Goal: Obtain resource: Download file/media

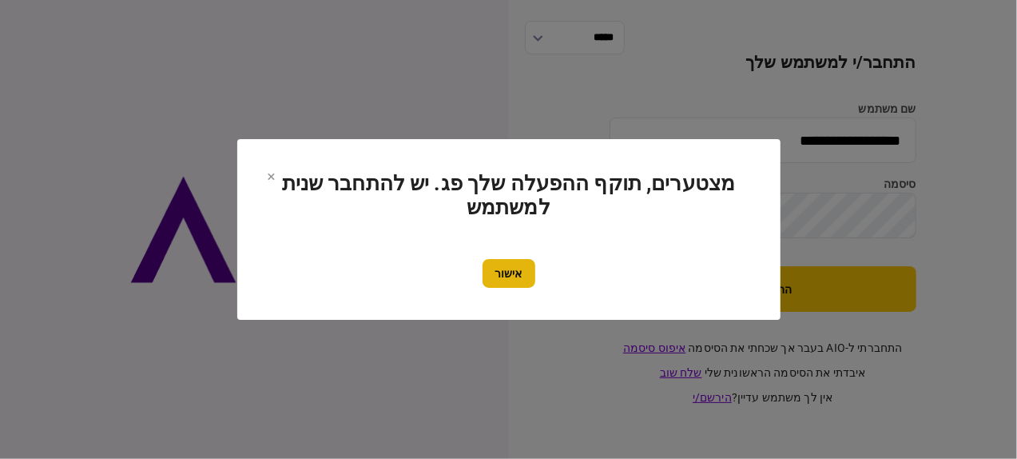
click at [515, 281] on button "אישור" at bounding box center [509, 273] width 53 height 29
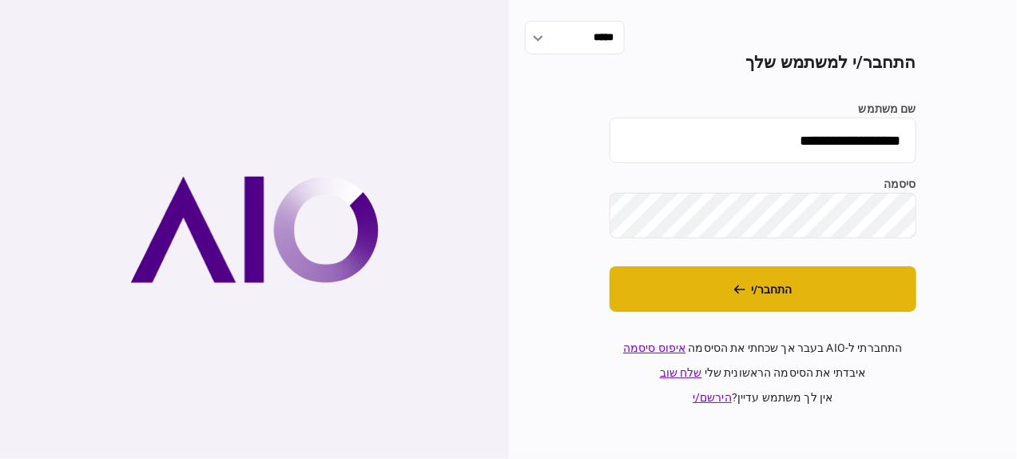
click at [724, 289] on button "התחבר/י" at bounding box center [763, 289] width 307 height 46
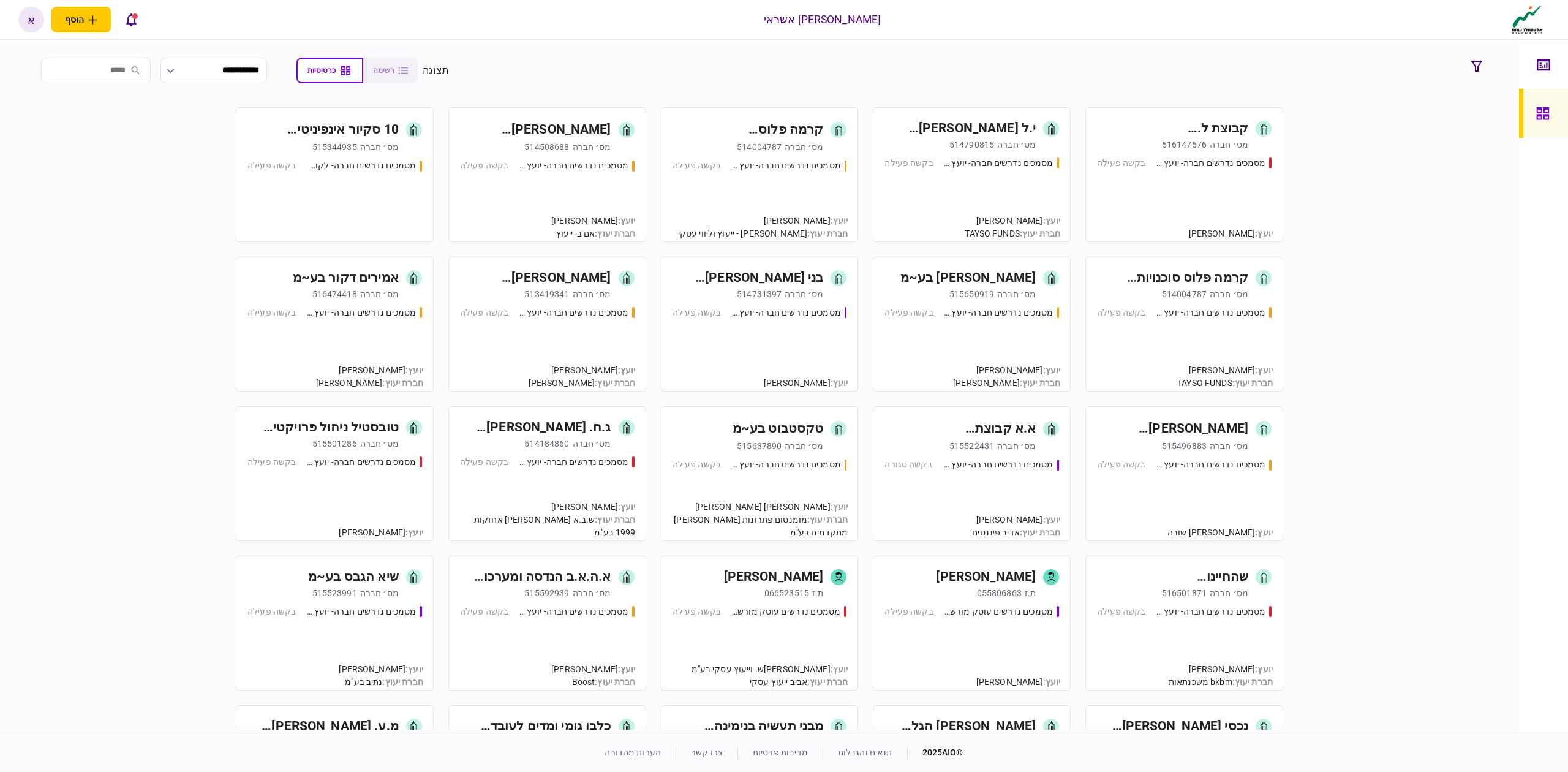
click at [361, 182] on div "מסמכים נדרשים חברה- לקוח קצה - ישיר בקשה פעילה" at bounding box center [335, 195] width 175 height 71
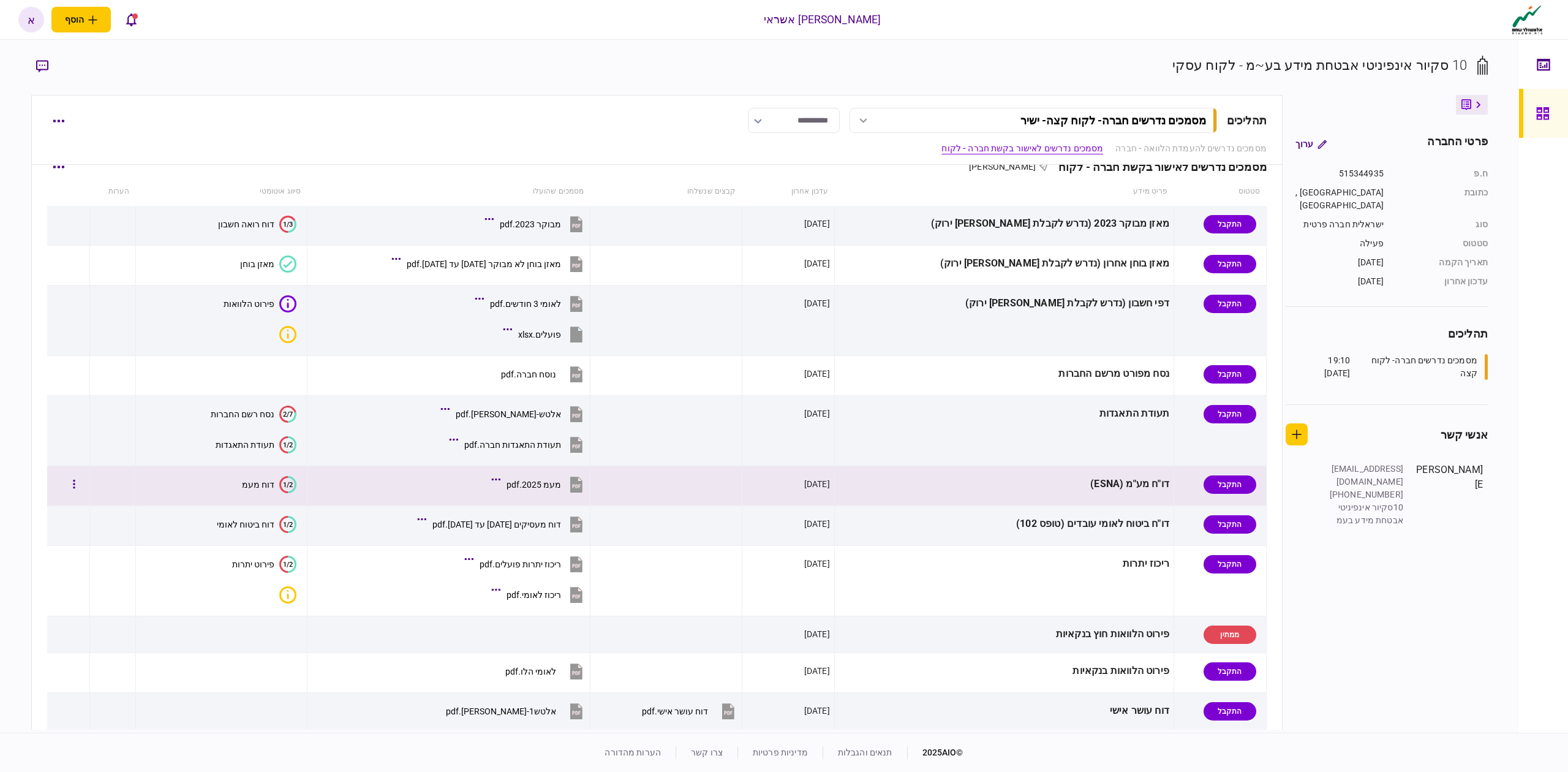
scroll to position [327, 0]
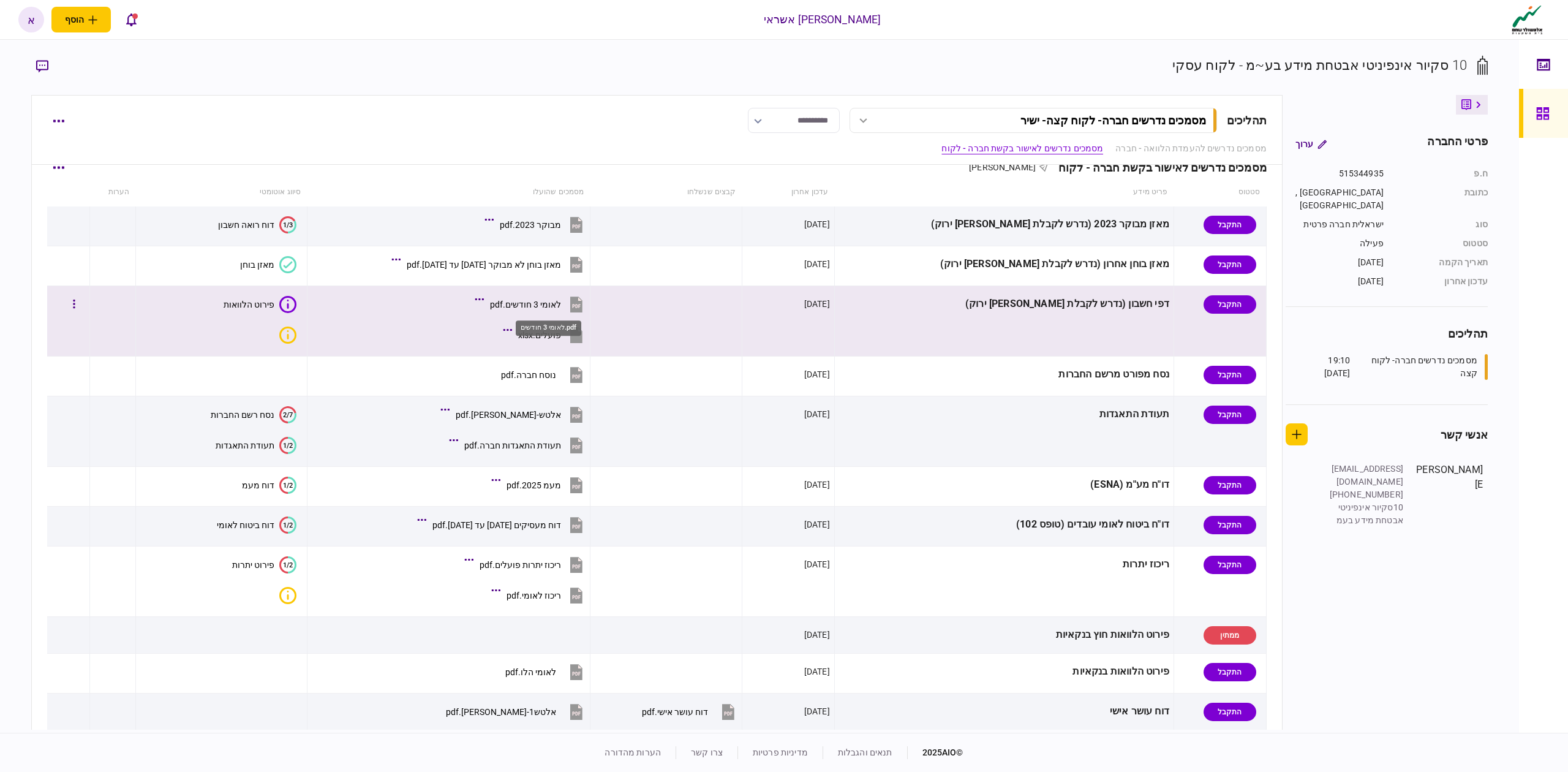
click at [561, 302] on div "לאומי 3 חודשים.pdf" at bounding box center [525, 304] width 71 height 10
click at [572, 343] on div "פועלים.xlsx" at bounding box center [563, 355] width 48 height 25
drag, startPoint x: 564, startPoint y: 302, endPoint x: 628, endPoint y: 305, distance: 64.1
click at [561, 302] on div "לאומי 3 חודשים.pdf" at bounding box center [525, 304] width 71 height 10
click at [561, 331] on div "פועלים.xlsx" at bounding box center [540, 335] width 43 height 10
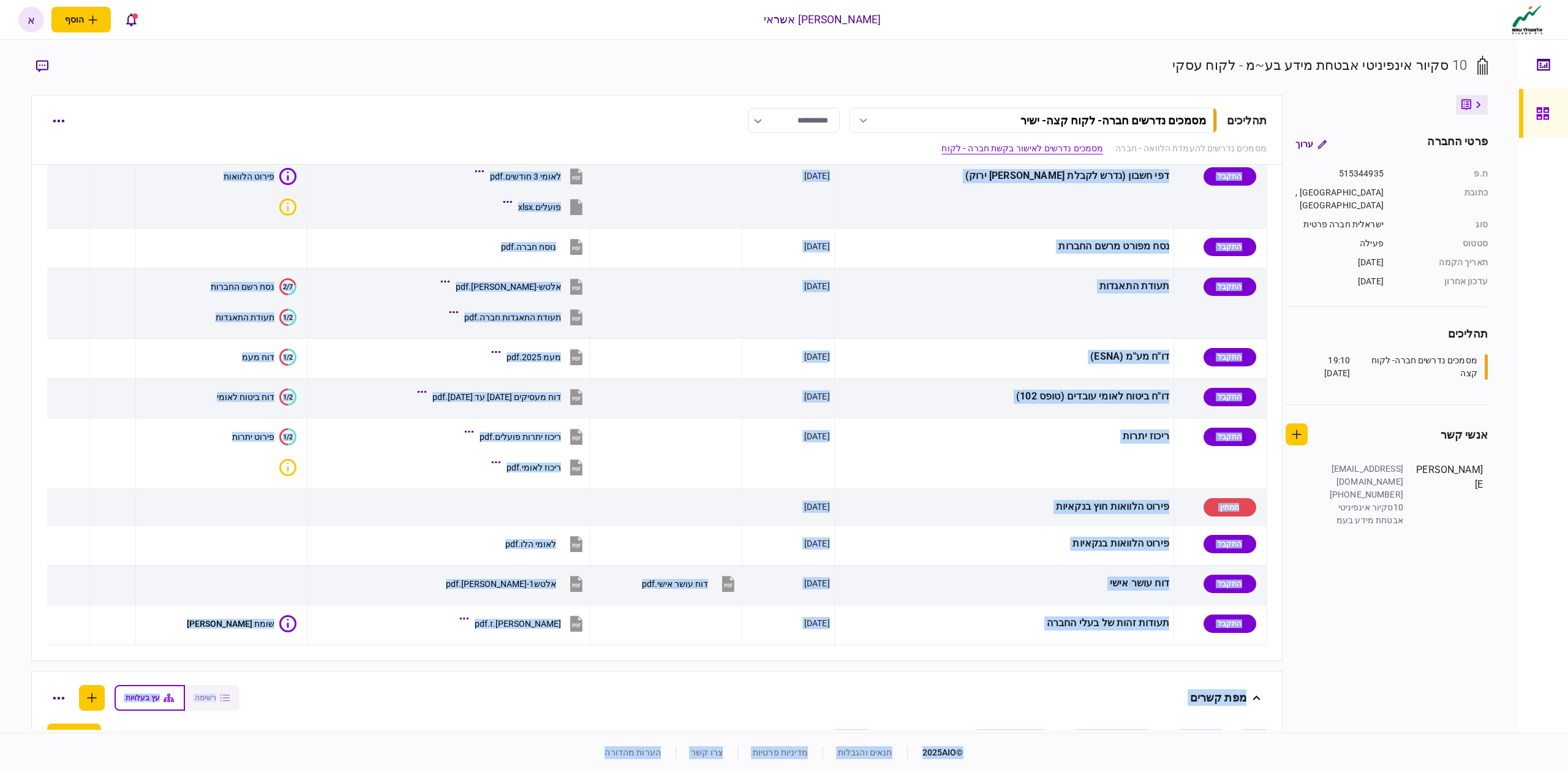
scroll to position [773, 0]
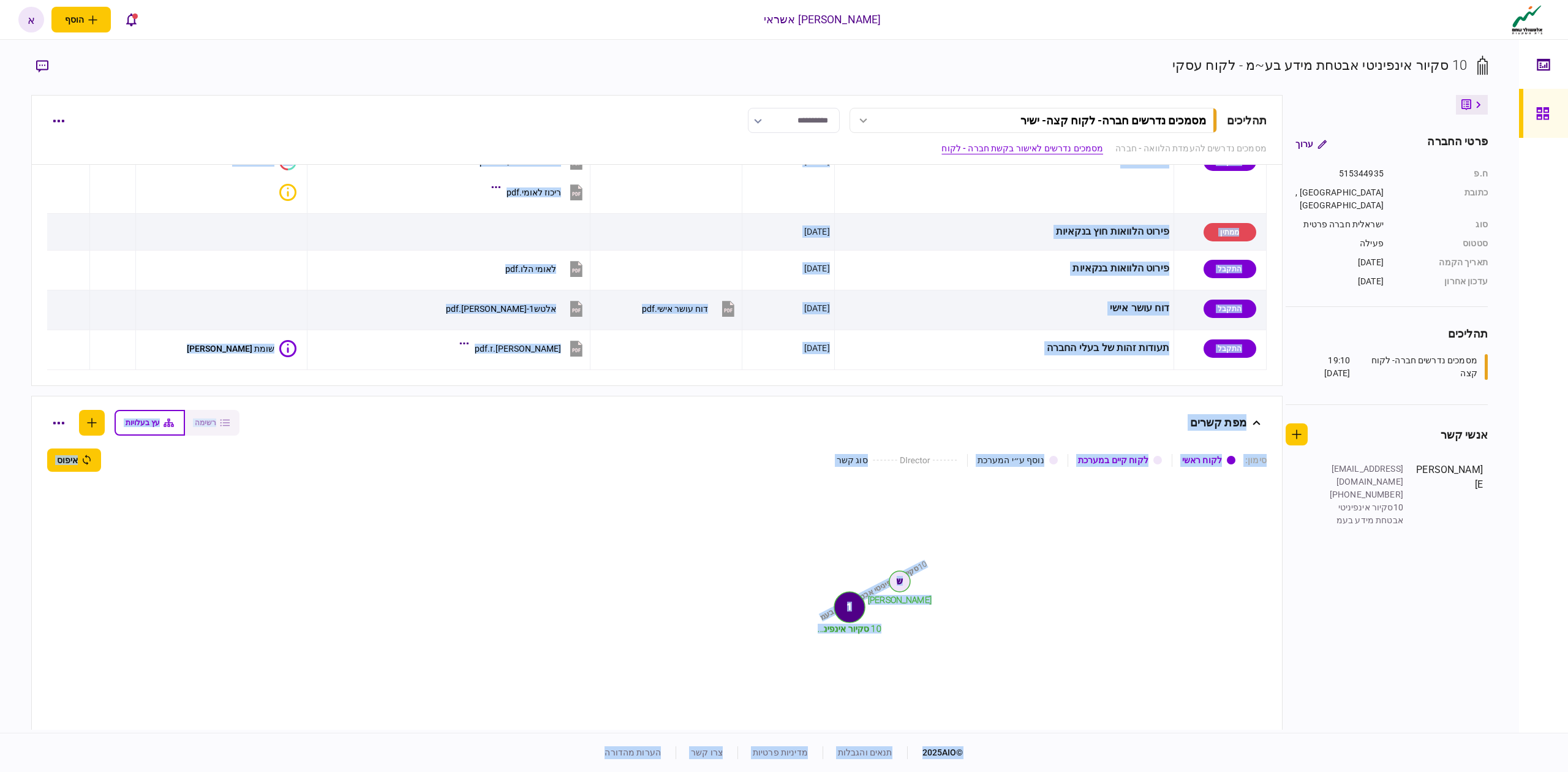
drag, startPoint x: 1154, startPoint y: 226, endPoint x: 486, endPoint y: 741, distance: 843.5
click at [486, 741] on div "אלטשולר שחם אשראי הוסף לקוח עסקי לקוח פרטי א א [PERSON_NAME] [EMAIL_ADDRESS][DO…" at bounding box center [784, 386] width 1568 height 772
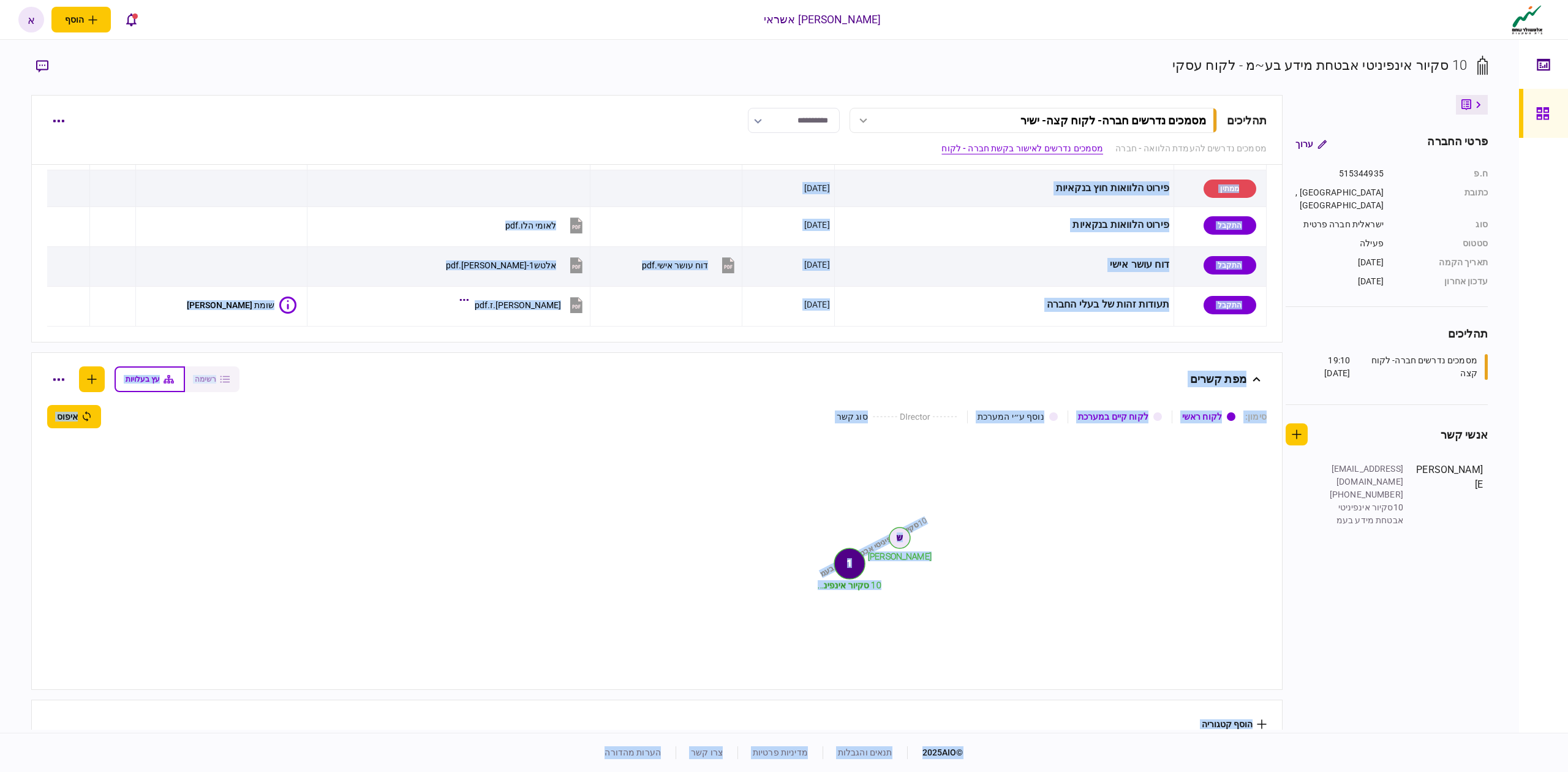
click at [593, 463] on icon "10סקיור אינפיניטי אבטחת מידע בעמ [PERSON_NAME] טיב 10 סקיור אינפינ... ש 1" at bounding box center [874, 551] width 784 height 245
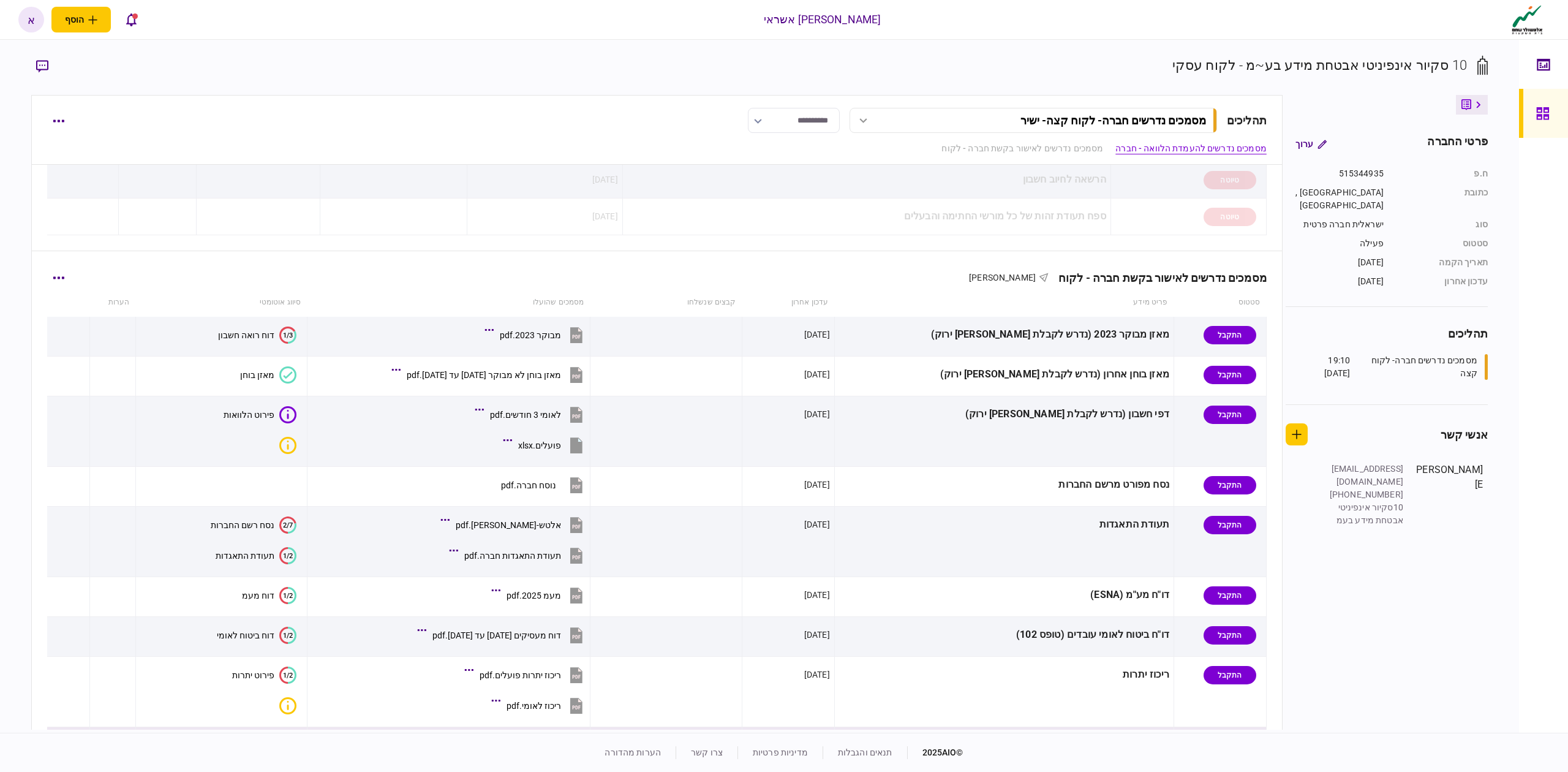
scroll to position [408, 0]
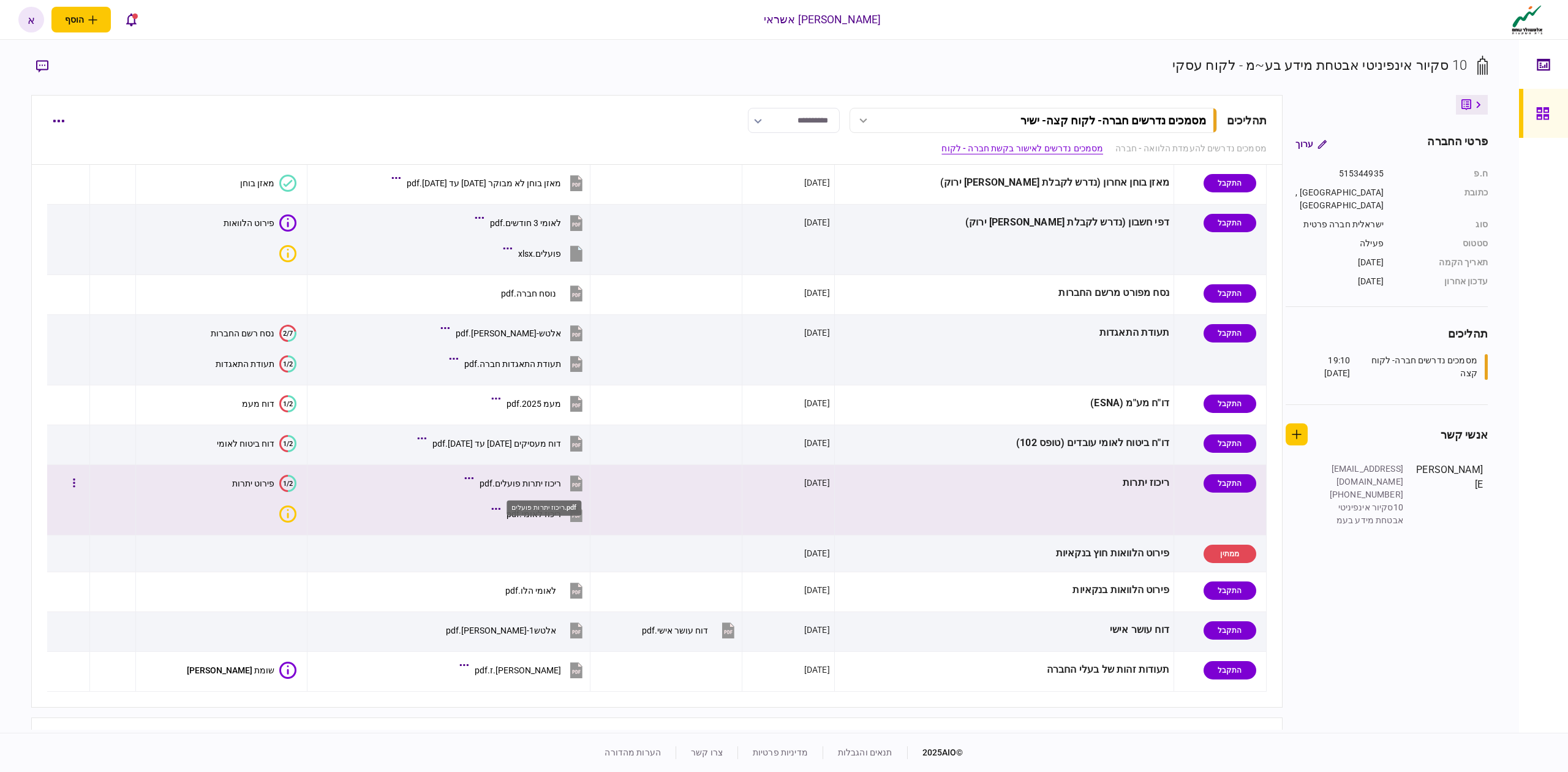
click at [561, 488] on div "ריכוז יתרות פועלים.pdf" at bounding box center [520, 483] width 81 height 10
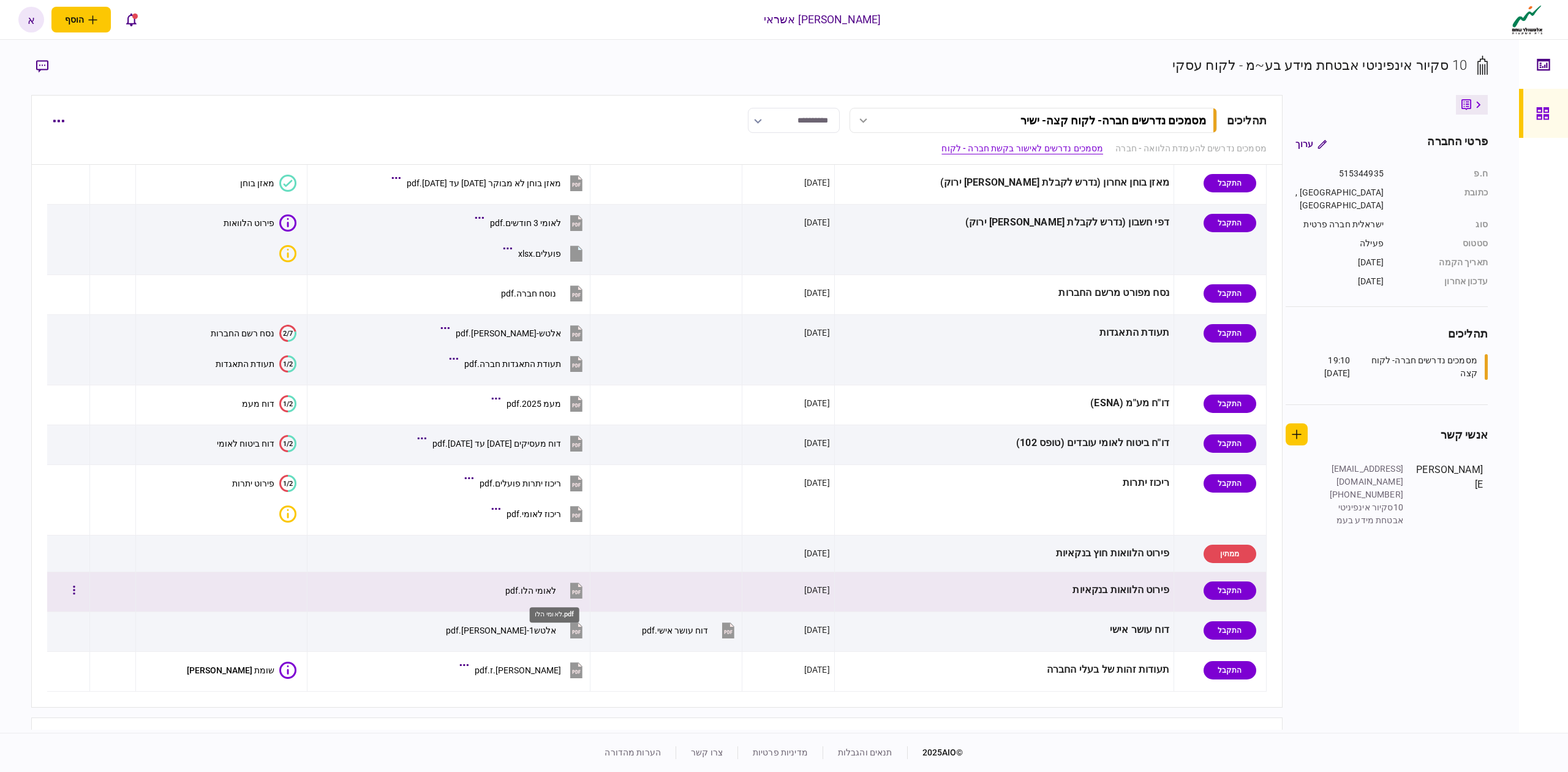
click at [556, 592] on div "לאומי הלו.pdf" at bounding box center [530, 590] width 51 height 10
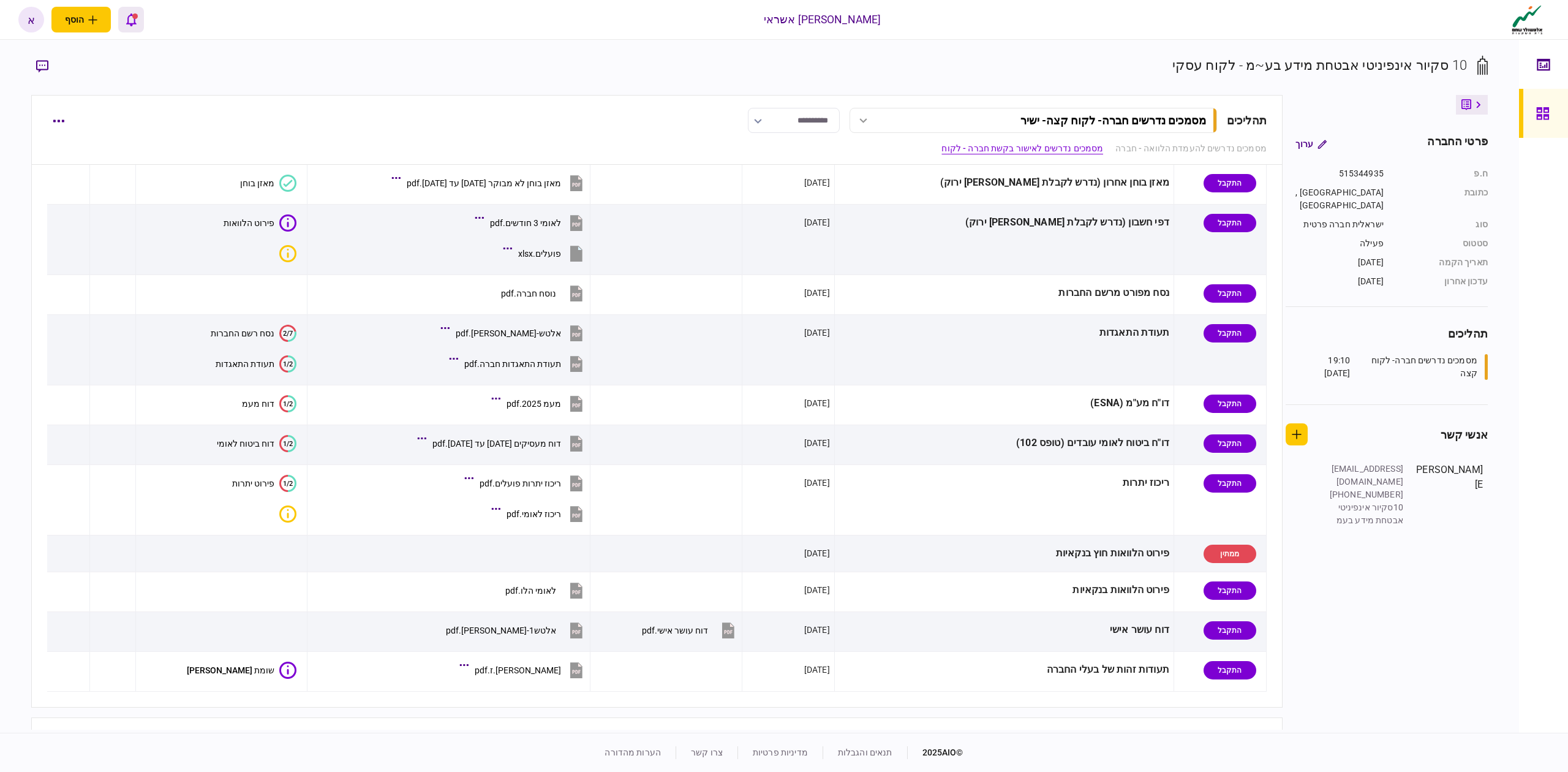
click at [131, 29] on button "פתח רשימת התראות" at bounding box center [131, 20] width 26 height 26
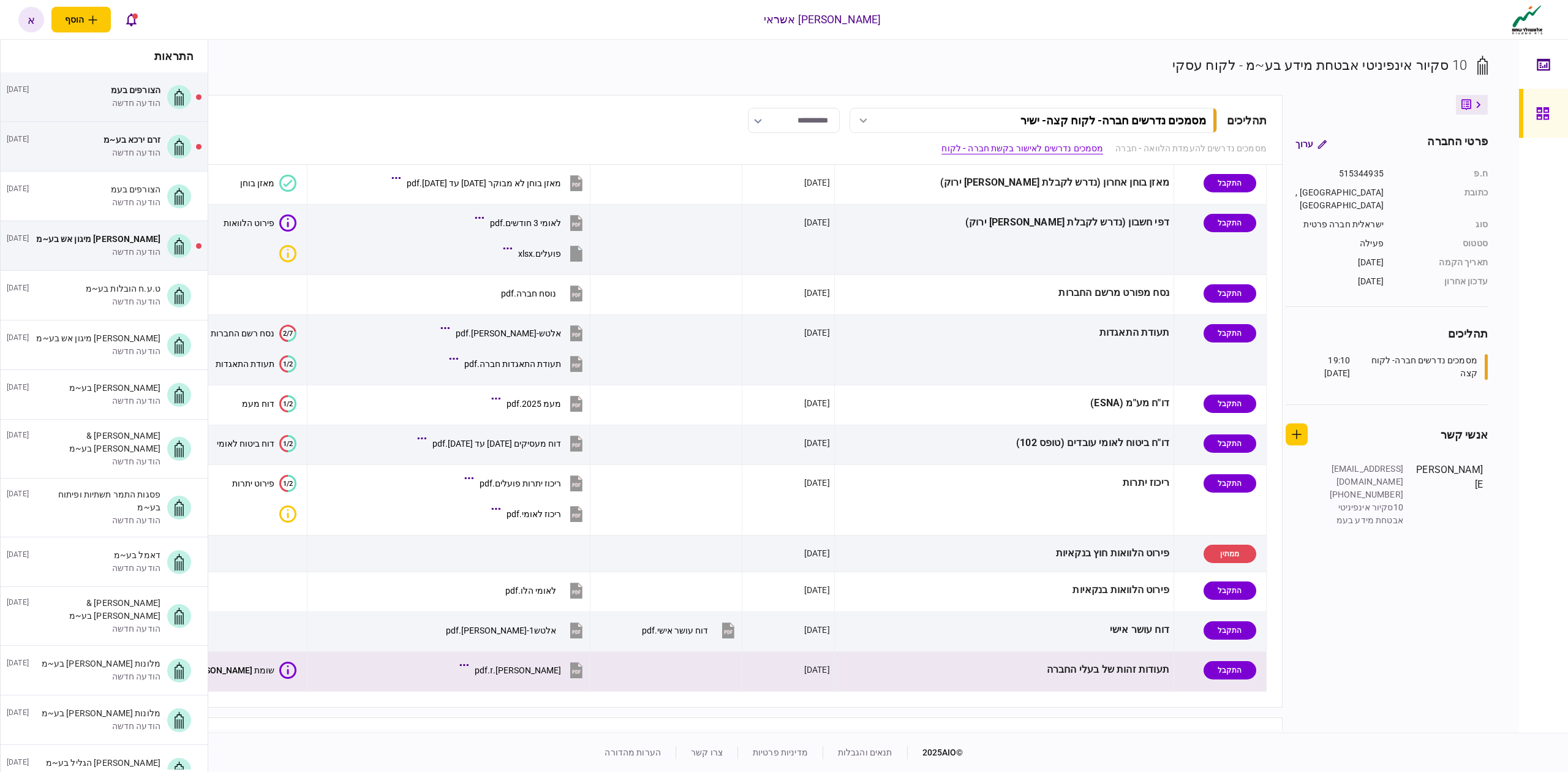
click at [563, 684] on button "[PERSON_NAME].ז.pdf" at bounding box center [523, 670] width 123 height 28
click at [561, 672] on div "[PERSON_NAME].ז.pdf" at bounding box center [517, 670] width 87 height 10
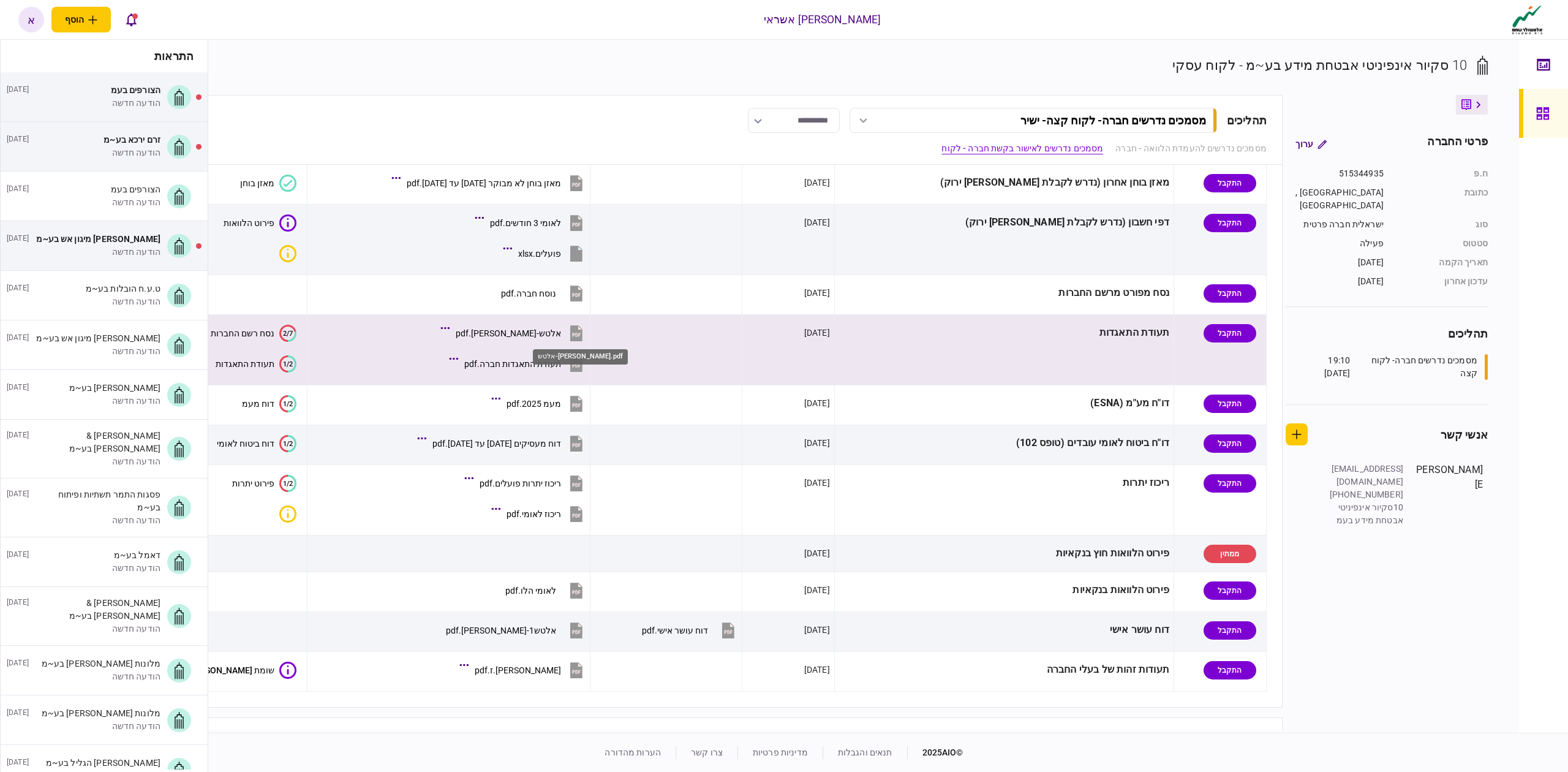
click at [561, 330] on div "אלטש-[PERSON_NAME].pdf" at bounding box center [507, 333] width 105 height 10
click at [559, 331] on div "אלטש-[PERSON_NAME].pdf" at bounding box center [507, 333] width 105 height 10
